Goal: Information Seeking & Learning: Learn about a topic

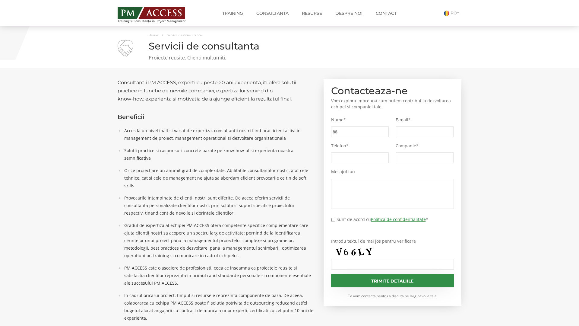
type input "88b"
type input "da3"
type input "63b"
type input "ed9"
